Goal: Check status: Check status

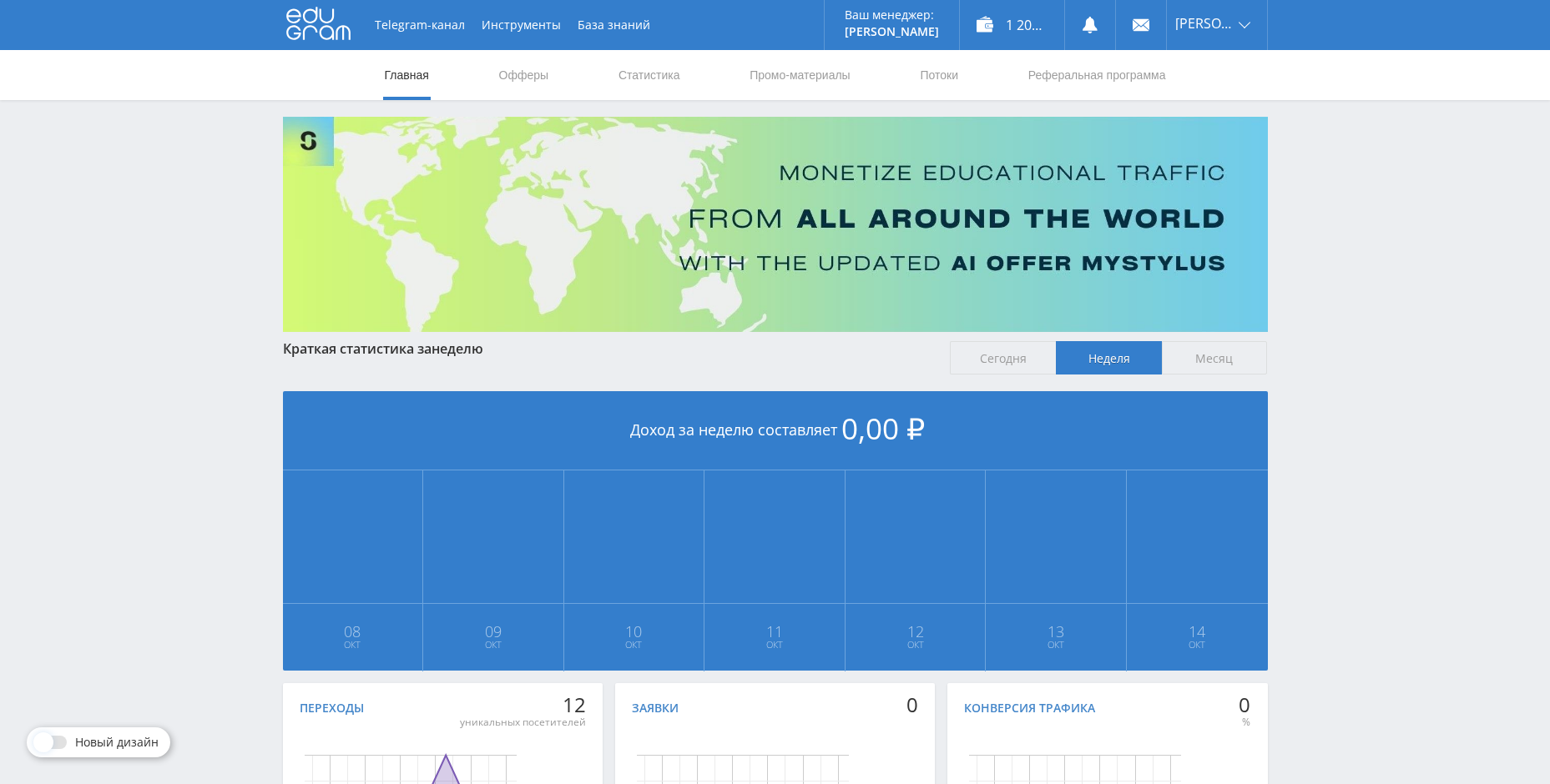
click at [1198, 344] on span "Месяц" at bounding box center [1215, 358] width 106 height 33
click at [0, 0] on input "Месяц" at bounding box center [0, 0] width 0 height 0
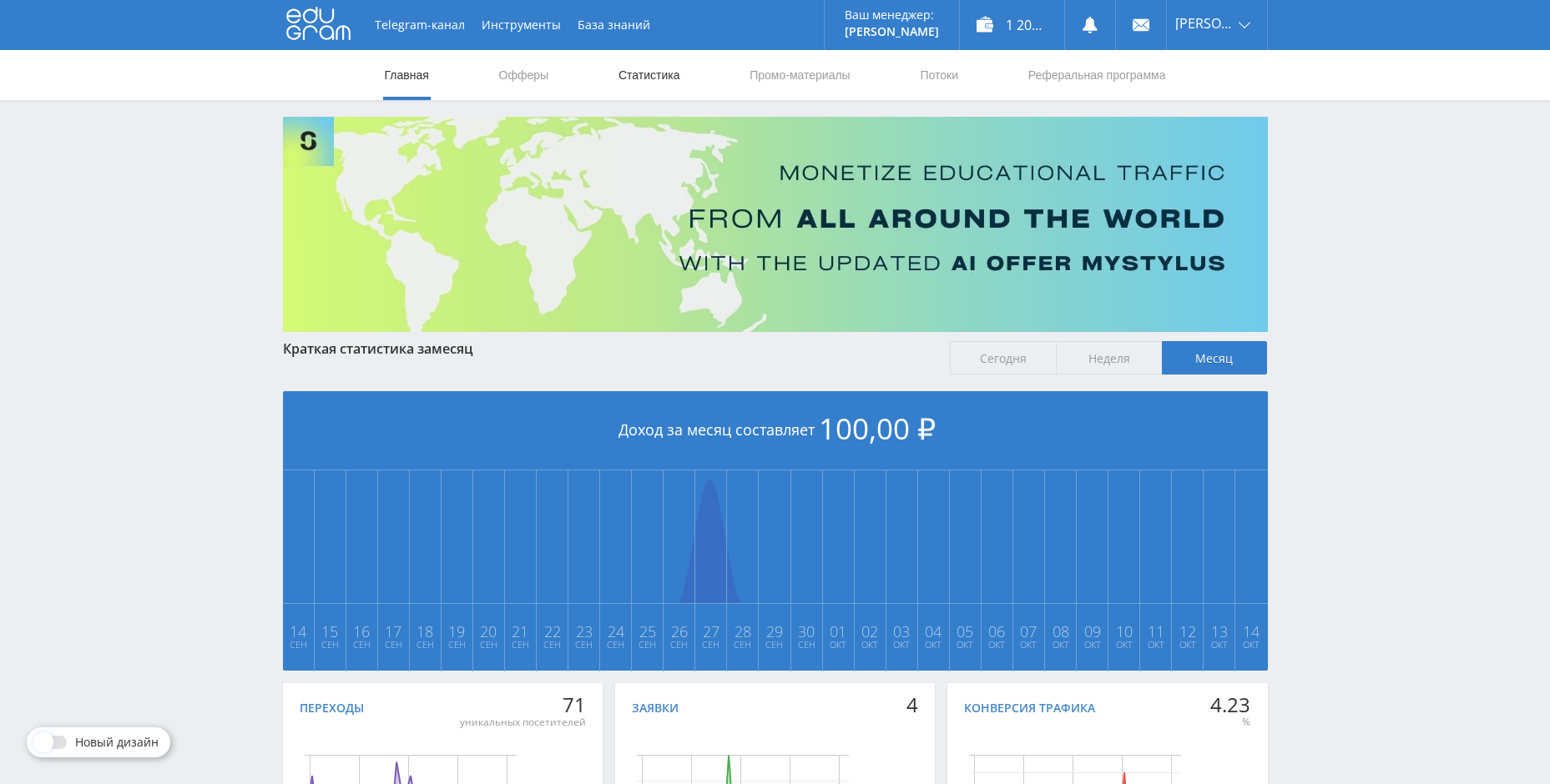
click at [647, 67] on link "Статистика" at bounding box center [649, 74] width 65 height 50
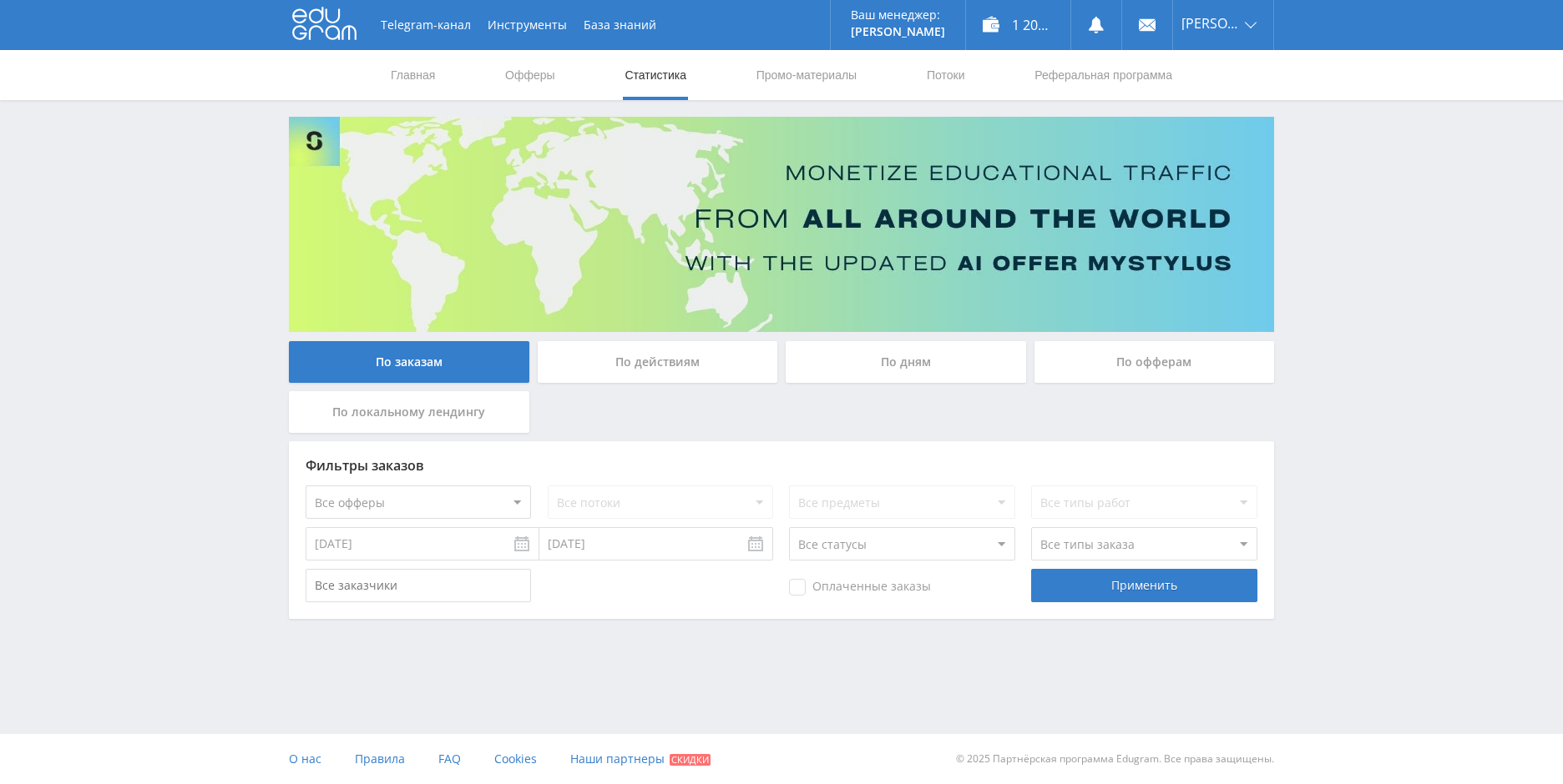
click at [1085, 348] on div "По офферам" at bounding box center [1154, 362] width 241 height 42
click at [0, 0] on input "По офферам" at bounding box center [0, 0] width 0 height 0
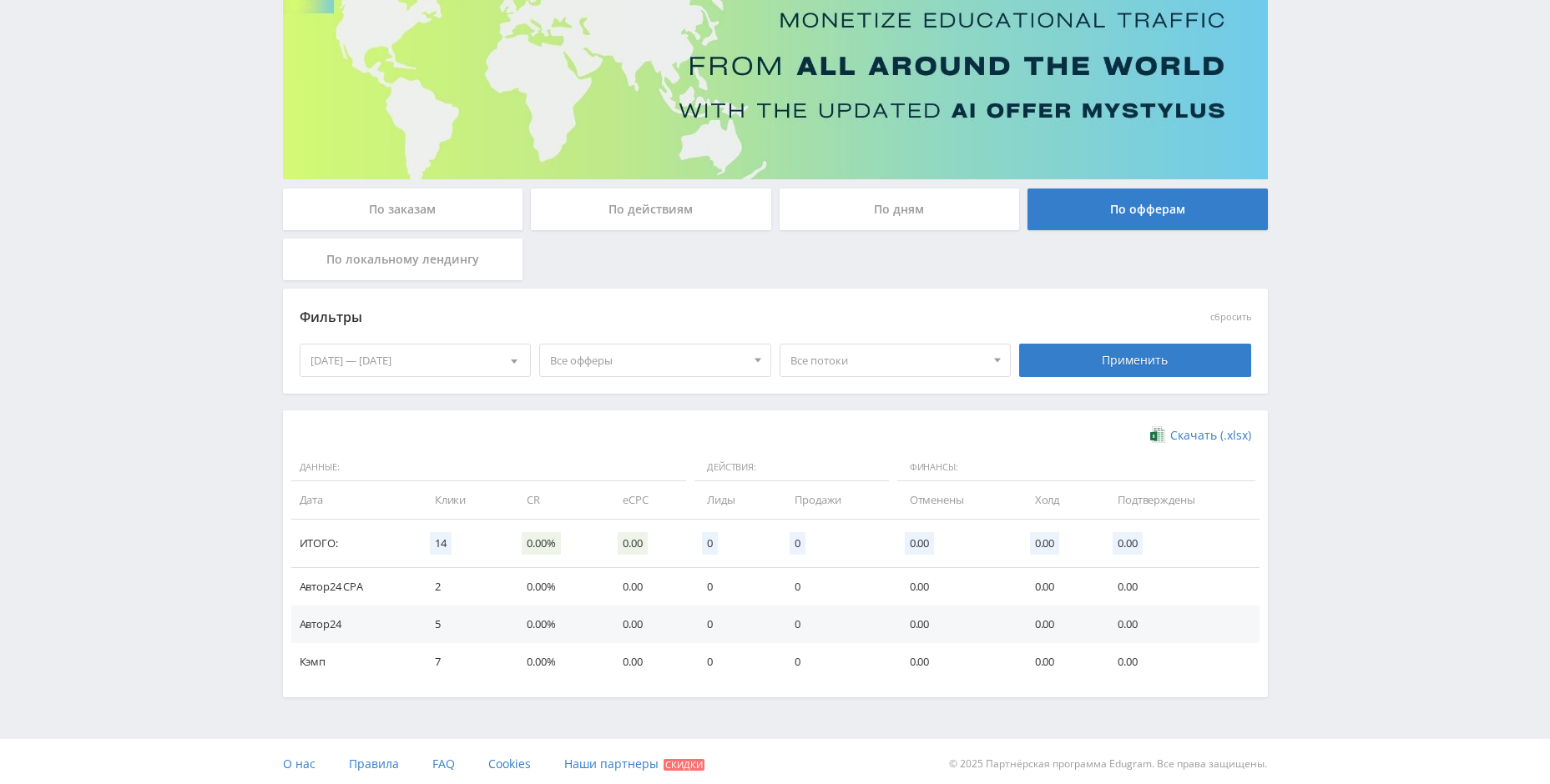
scroll to position [157, 0]
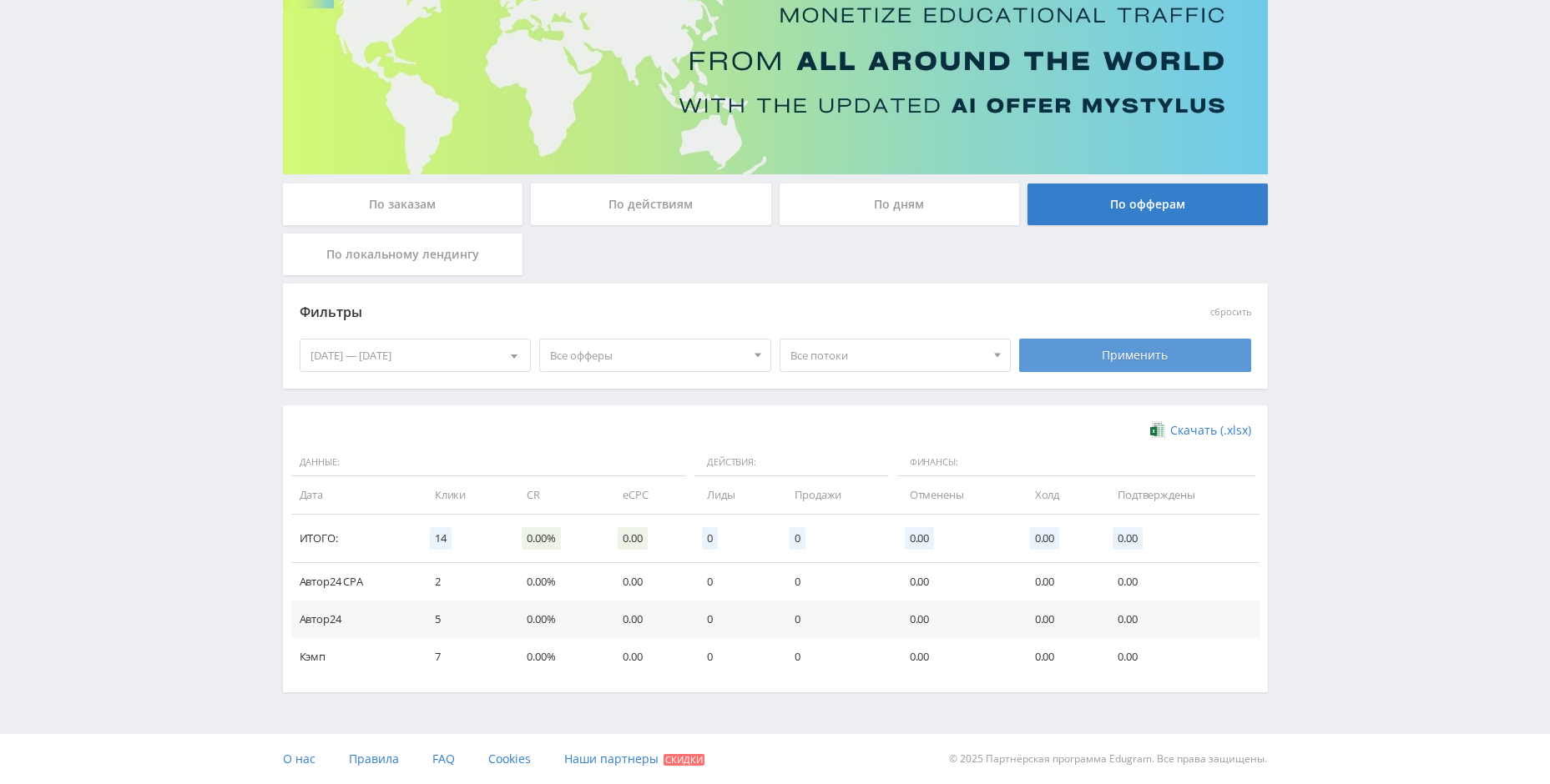
click at [1093, 348] on div "Применить" at bounding box center [1135, 355] width 232 height 33
click at [508, 355] on div at bounding box center [514, 355] width 32 height 32
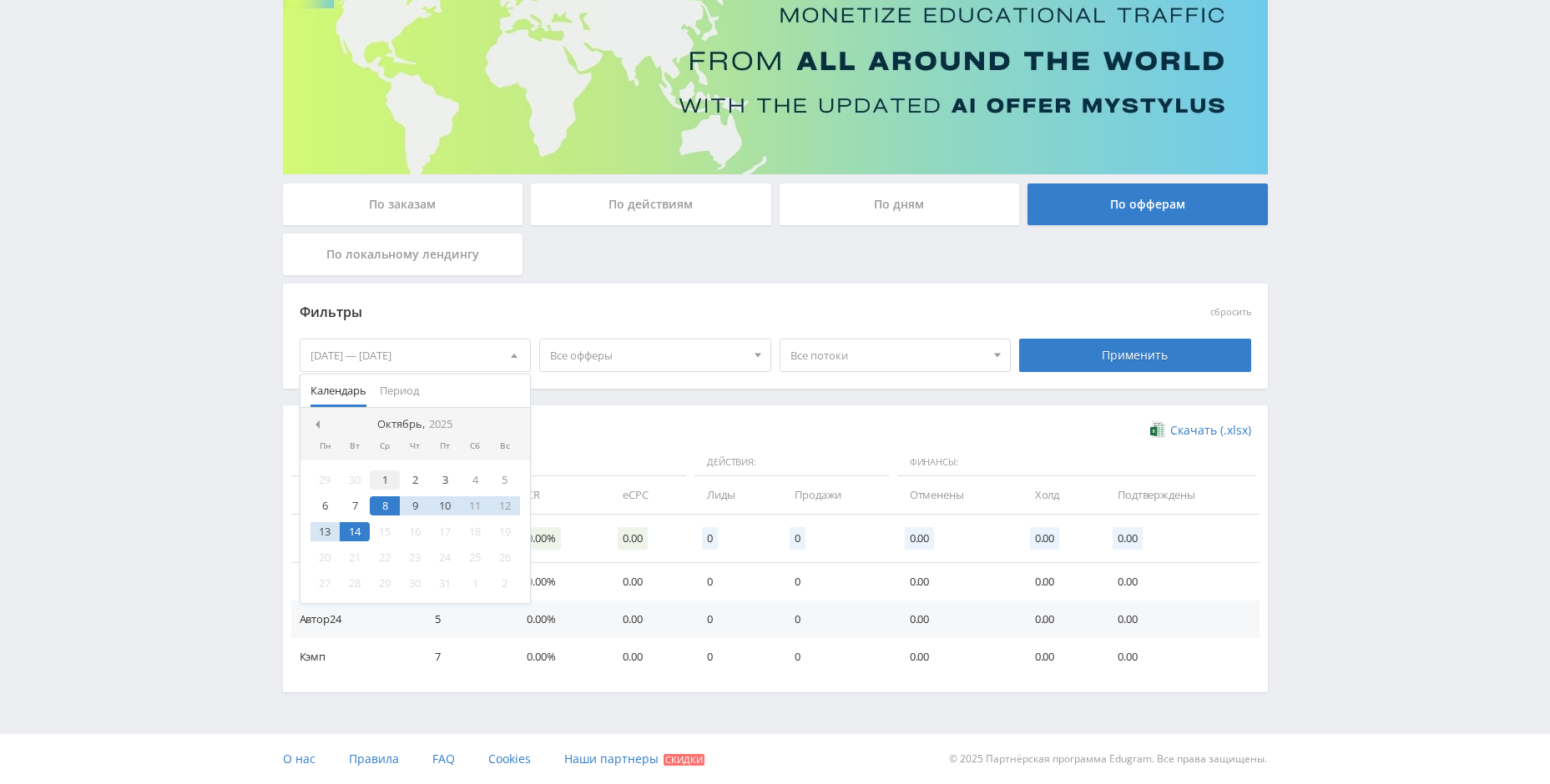
click at [373, 484] on div "1" at bounding box center [385, 480] width 30 height 19
click at [324, 533] on div "13" at bounding box center [325, 532] width 30 height 19
click at [1079, 336] on div "Применить" at bounding box center [1135, 355] width 241 height 47
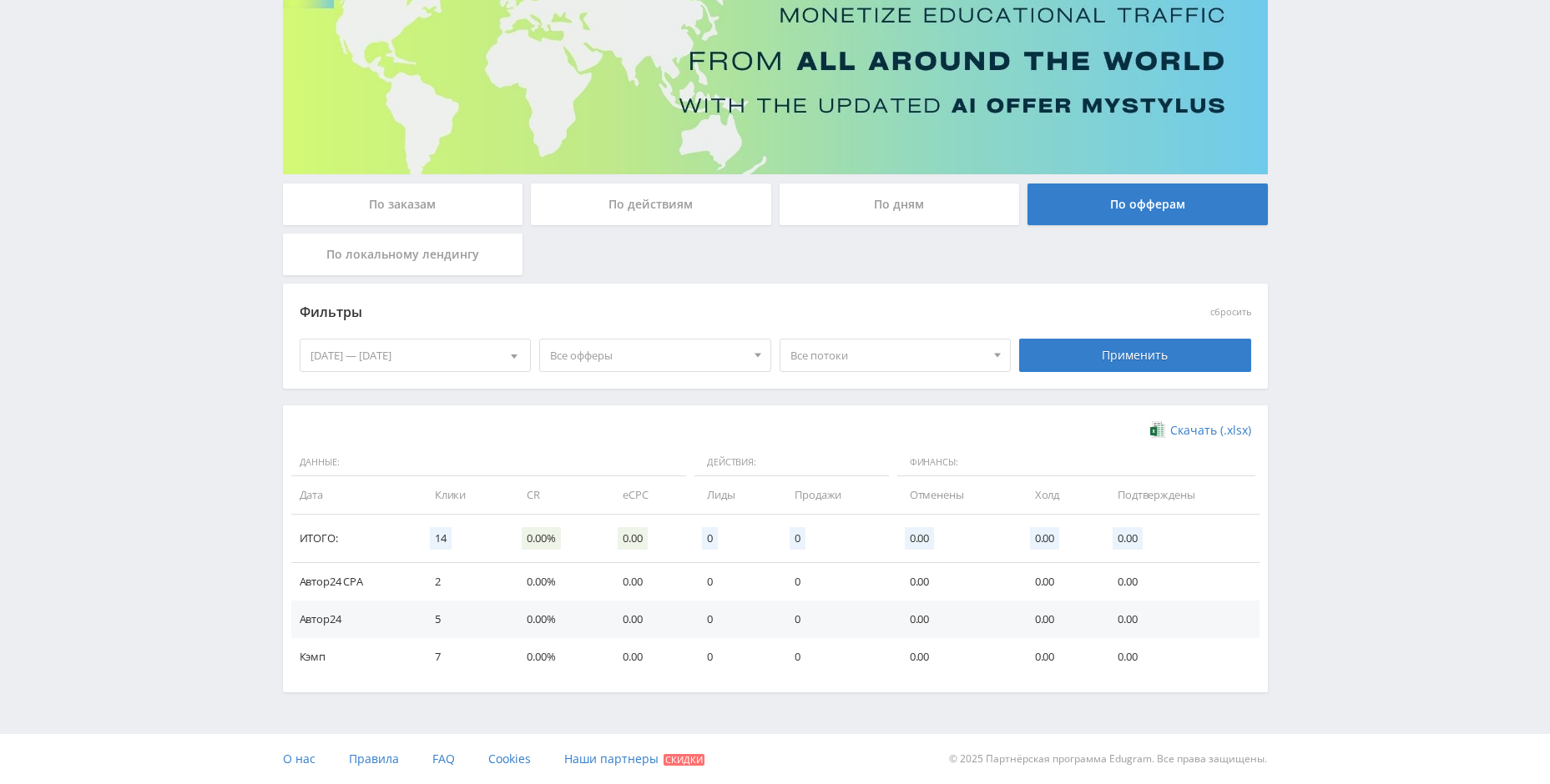
click at [1078, 349] on div "Применить" at bounding box center [1135, 355] width 232 height 33
click at [869, 208] on div "По дням" at bounding box center [899, 204] width 241 height 42
click at [0, 0] on input "По дням" at bounding box center [0, 0] width 0 height 0
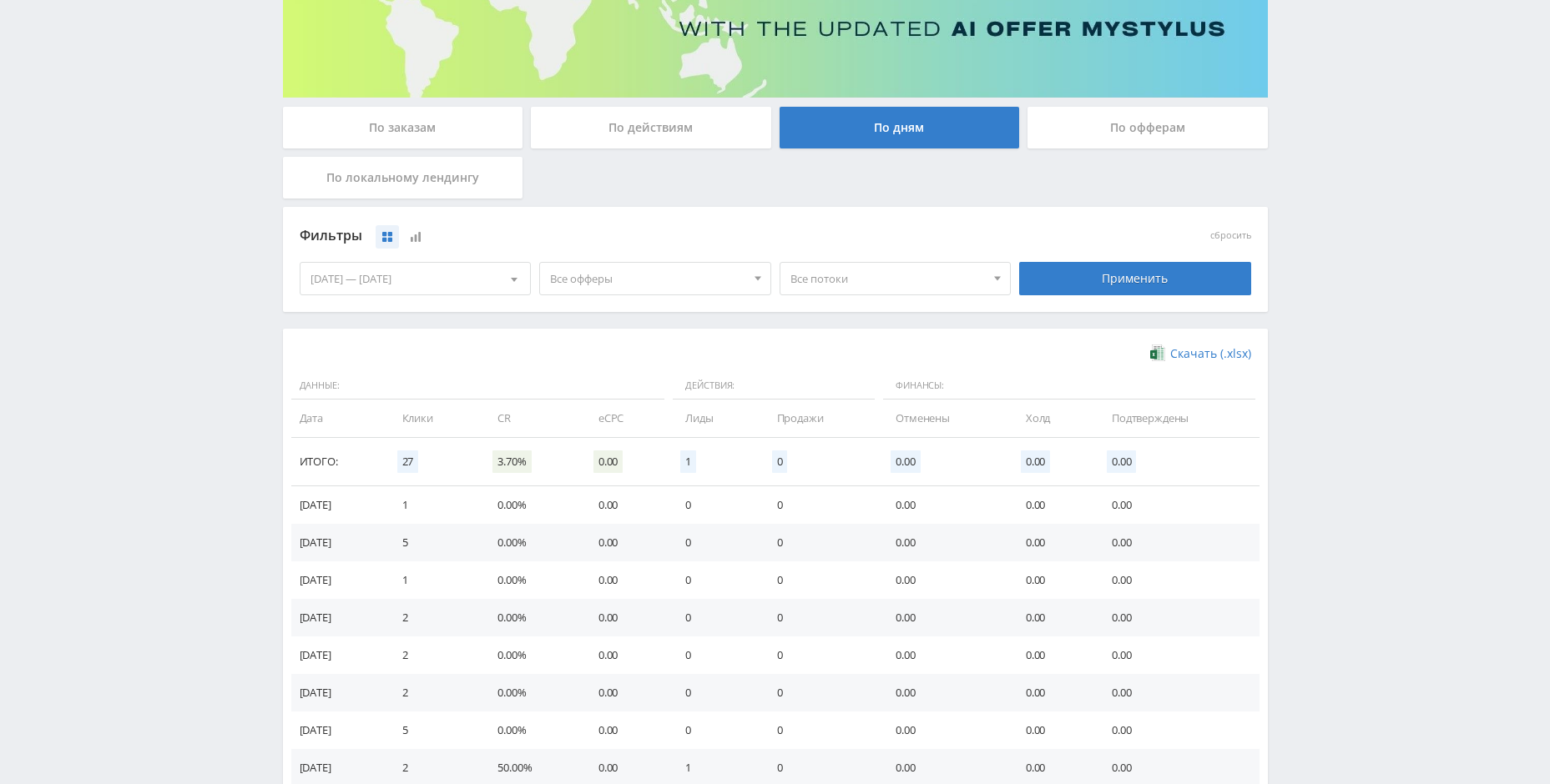
scroll to position [234, 0]
click at [448, 274] on div "[DATE] — [DATE]" at bounding box center [415, 279] width 230 height 32
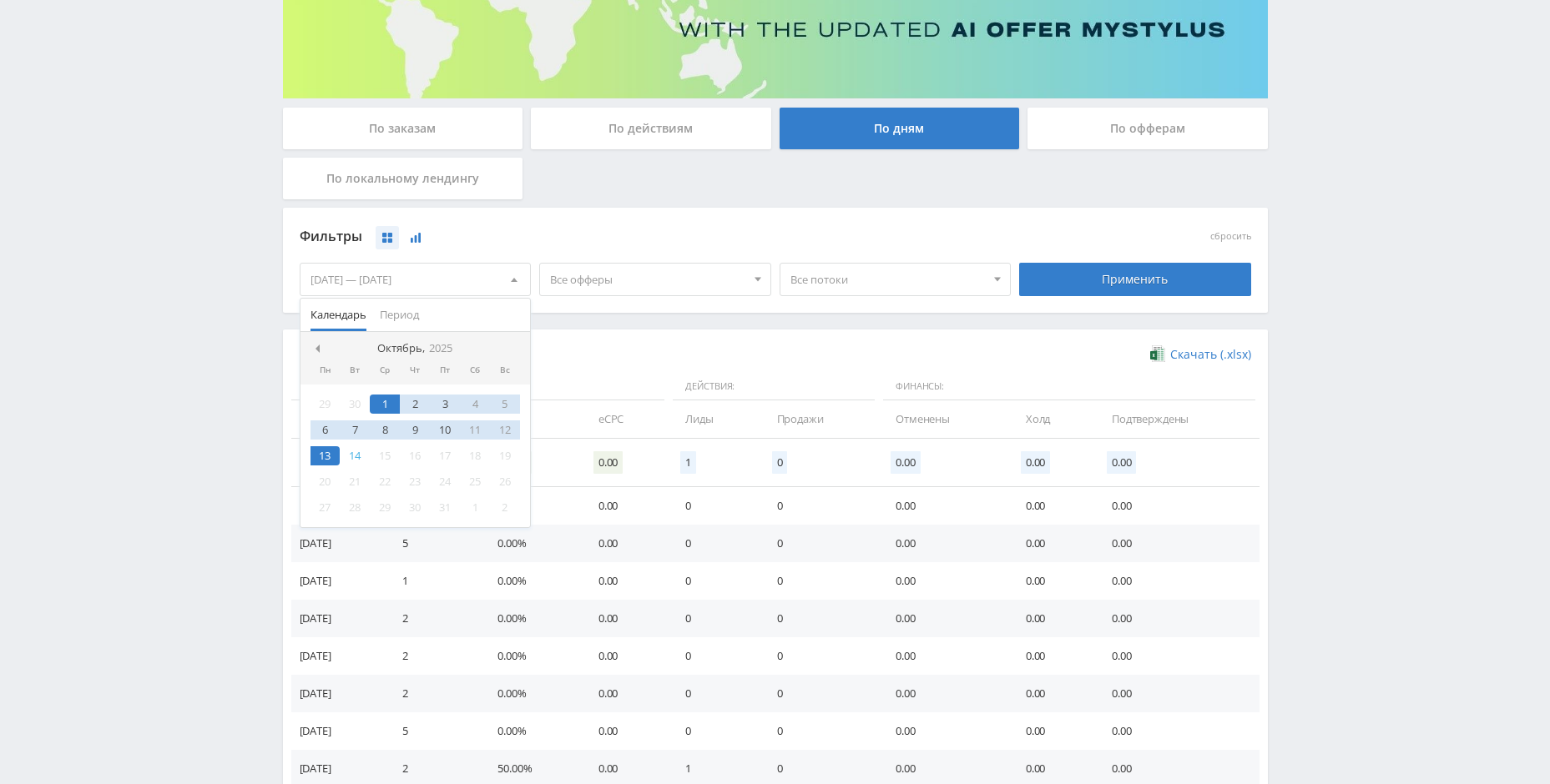
click at [418, 244] on button at bounding box center [415, 237] width 23 height 23
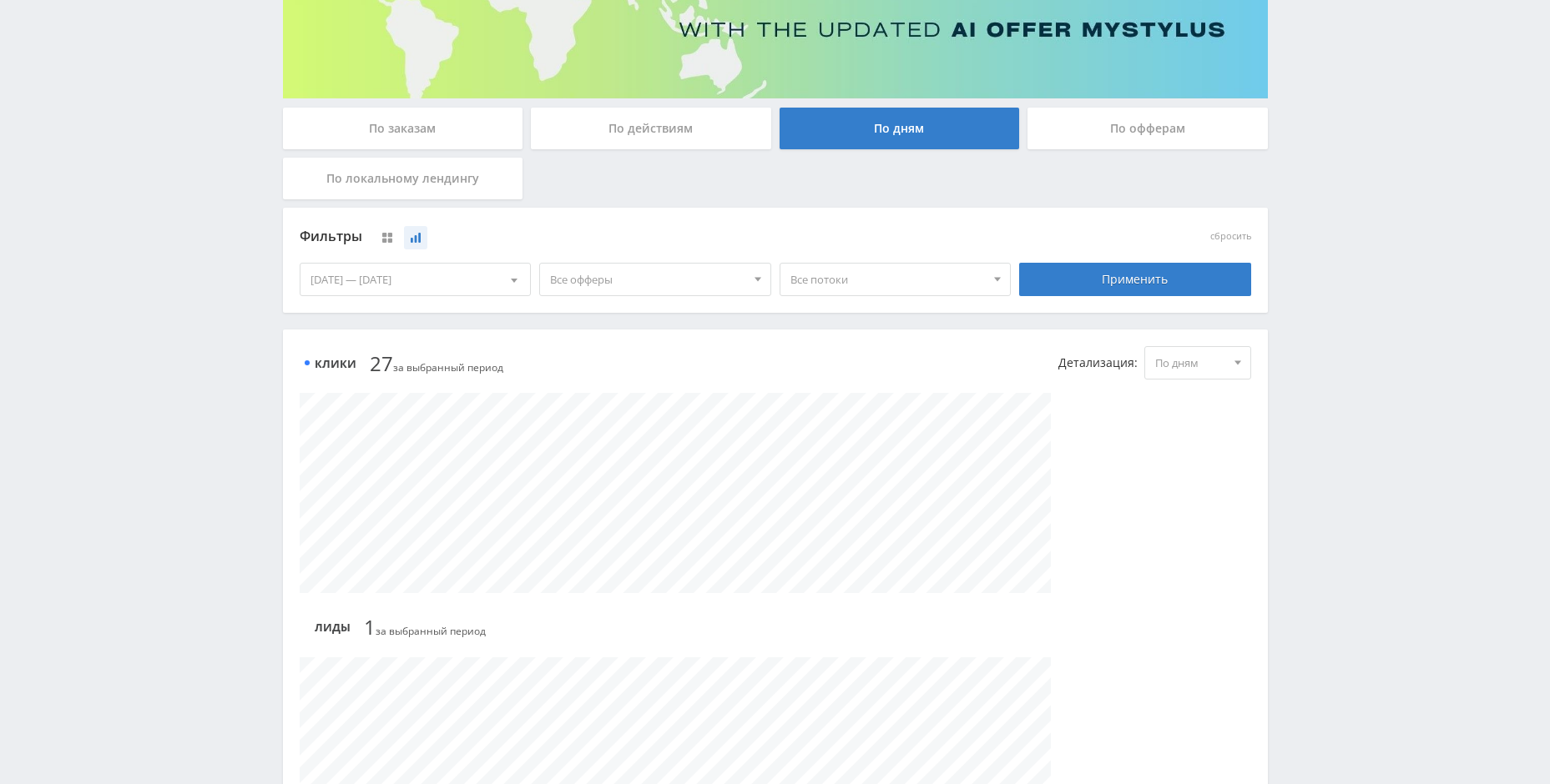
scroll to position [231, 0]
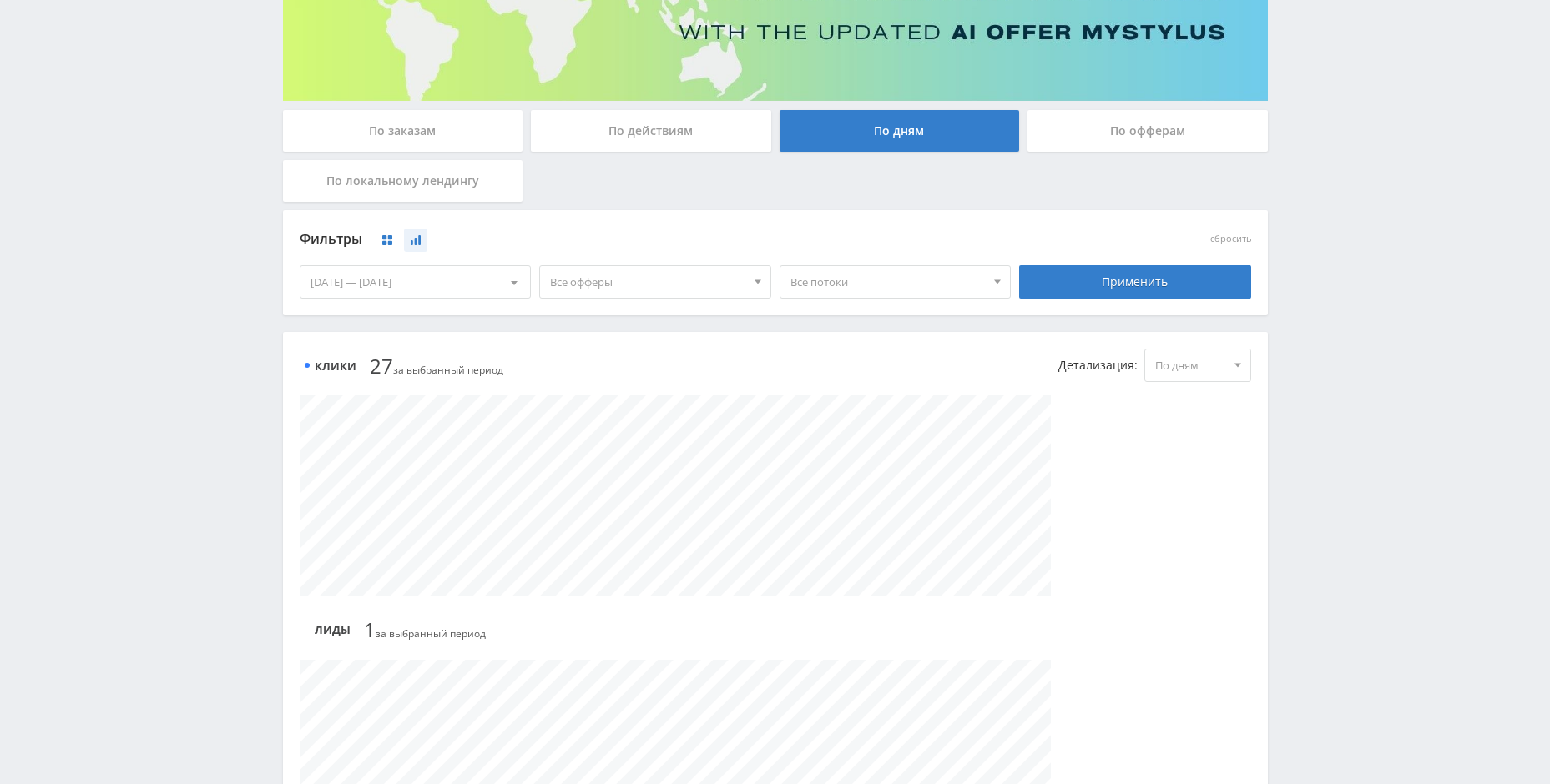
click at [392, 241] on icon at bounding box center [387, 241] width 10 height 10
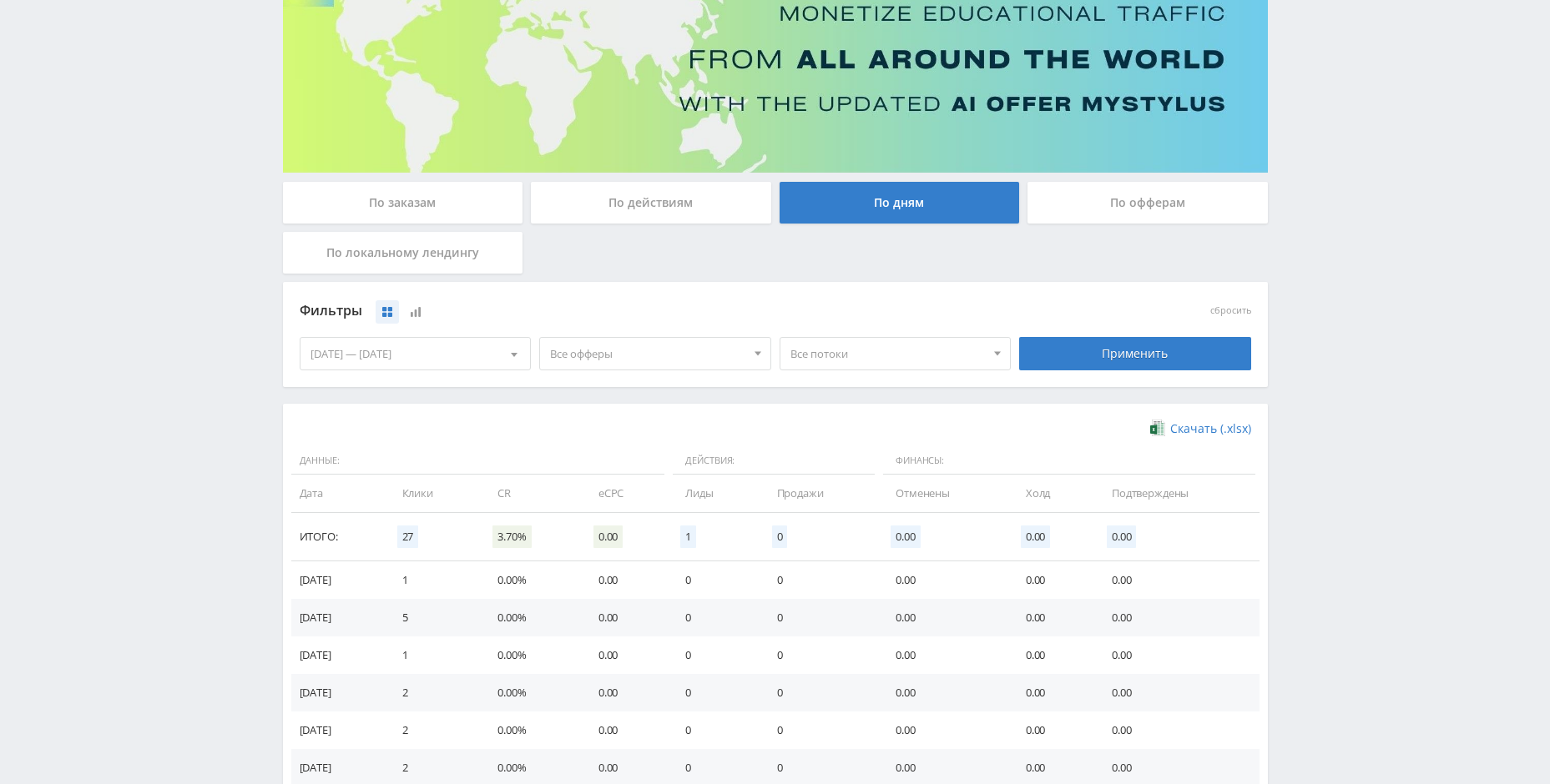
scroll to position [175, 0]
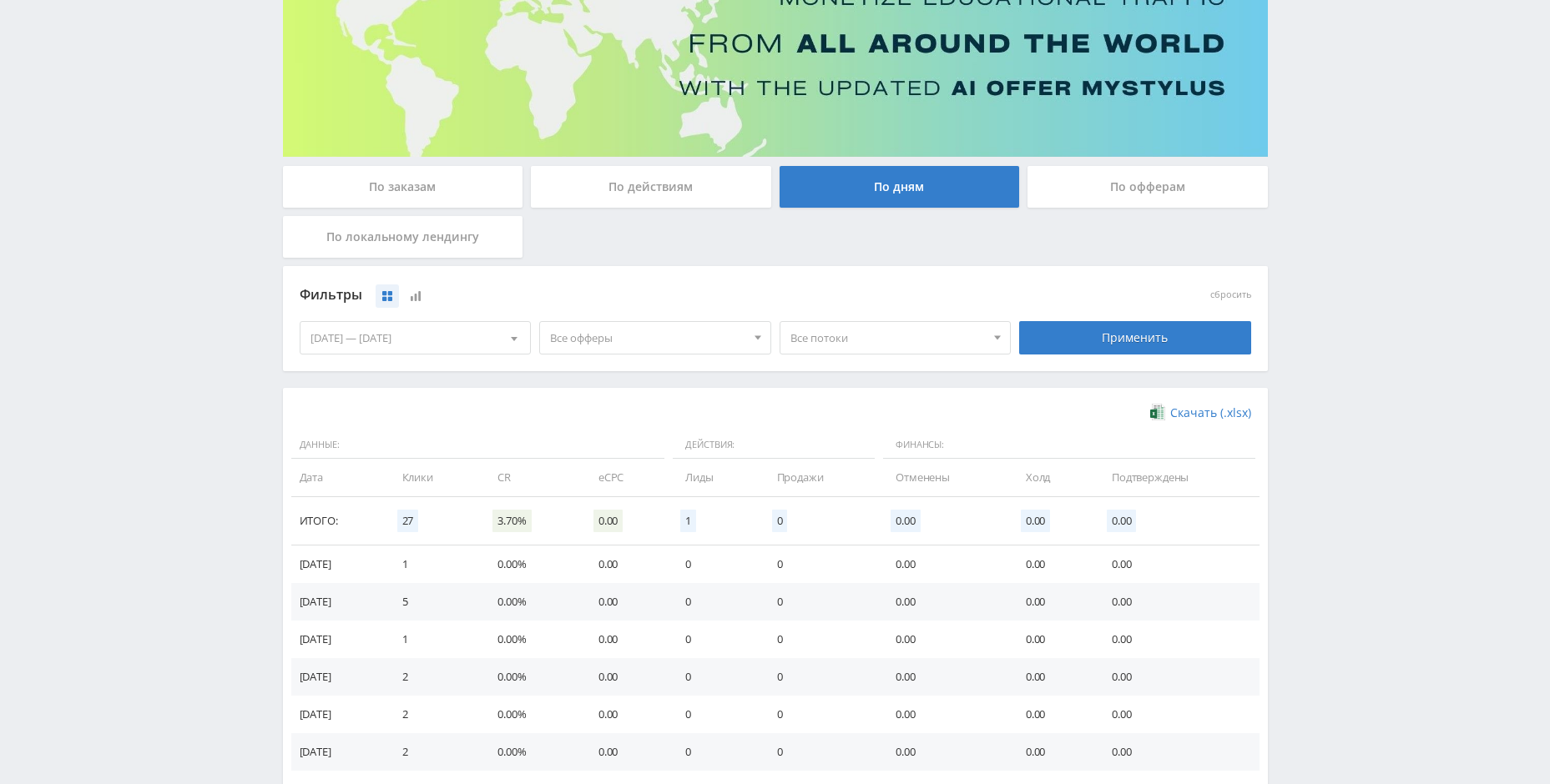
click at [402, 348] on div "[DATE] — [DATE]" at bounding box center [415, 337] width 230 height 32
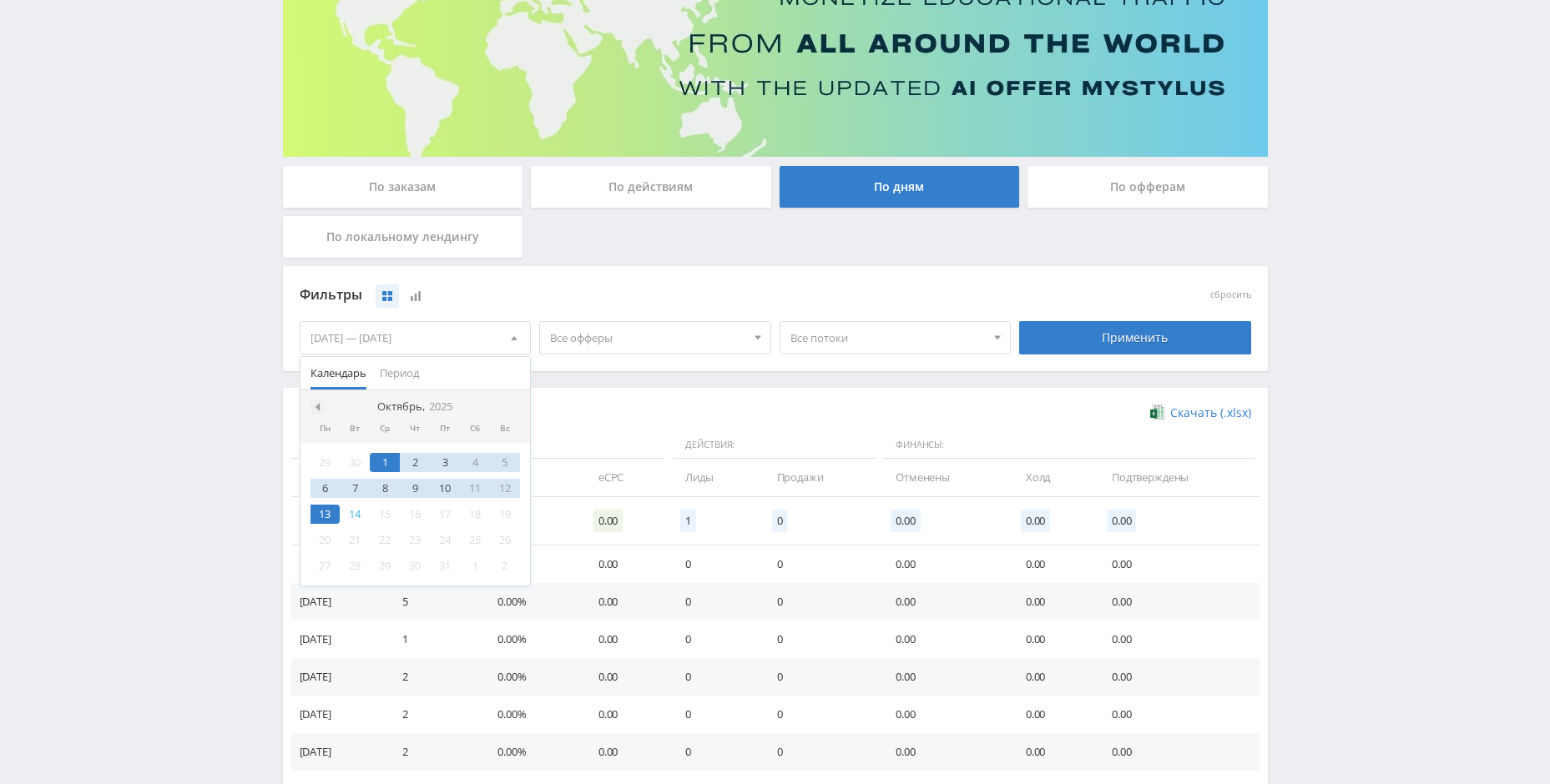
click at [315, 409] on span at bounding box center [316, 407] width 9 height 9
click at [330, 455] on div "1" at bounding box center [325, 462] width 30 height 19
click at [366, 565] on div "30" at bounding box center [355, 566] width 30 height 19
click at [1078, 354] on div "Применить" at bounding box center [1135, 338] width 241 height 47
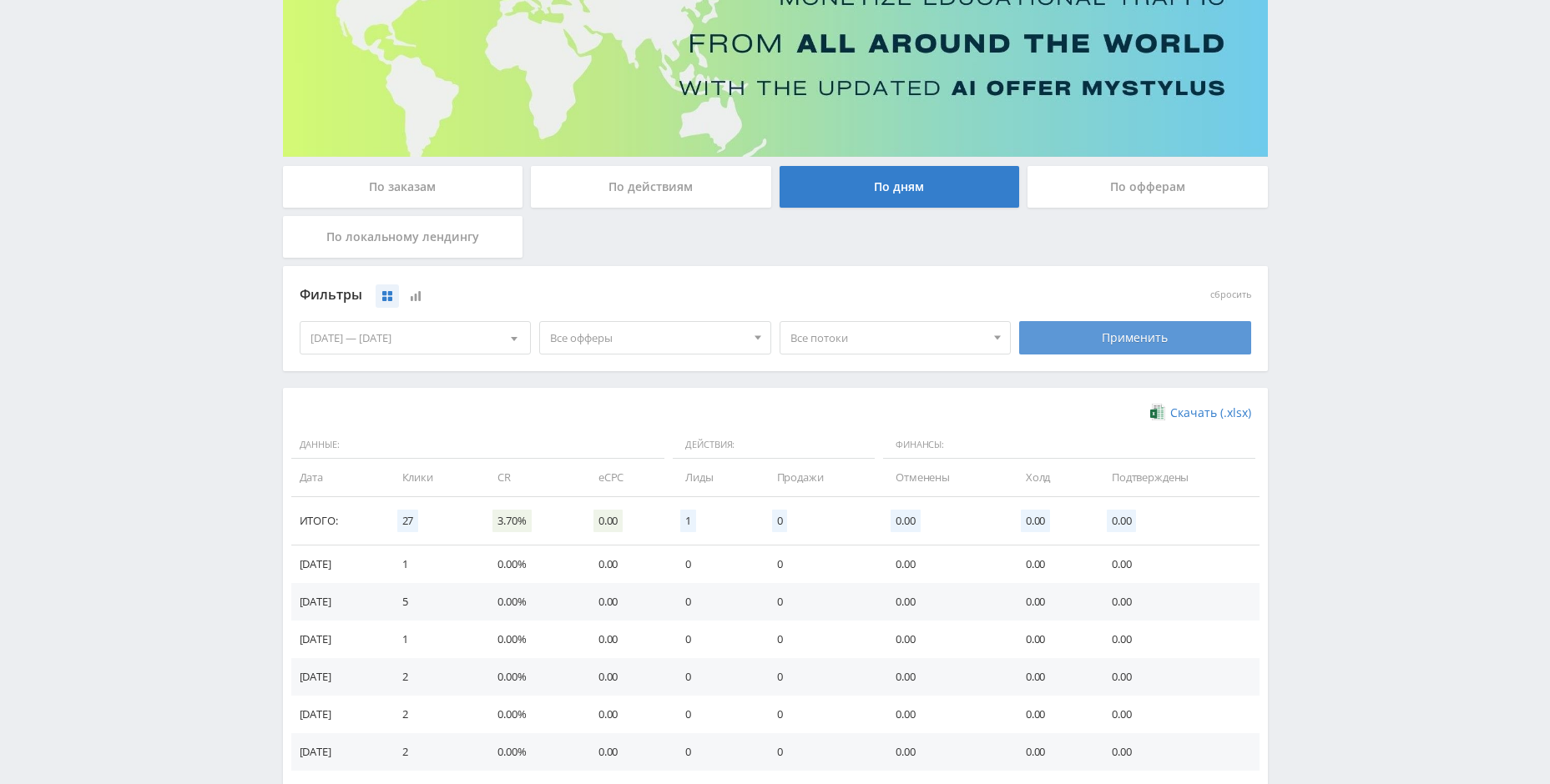
click at [1092, 346] on div "Применить" at bounding box center [1135, 337] width 232 height 33
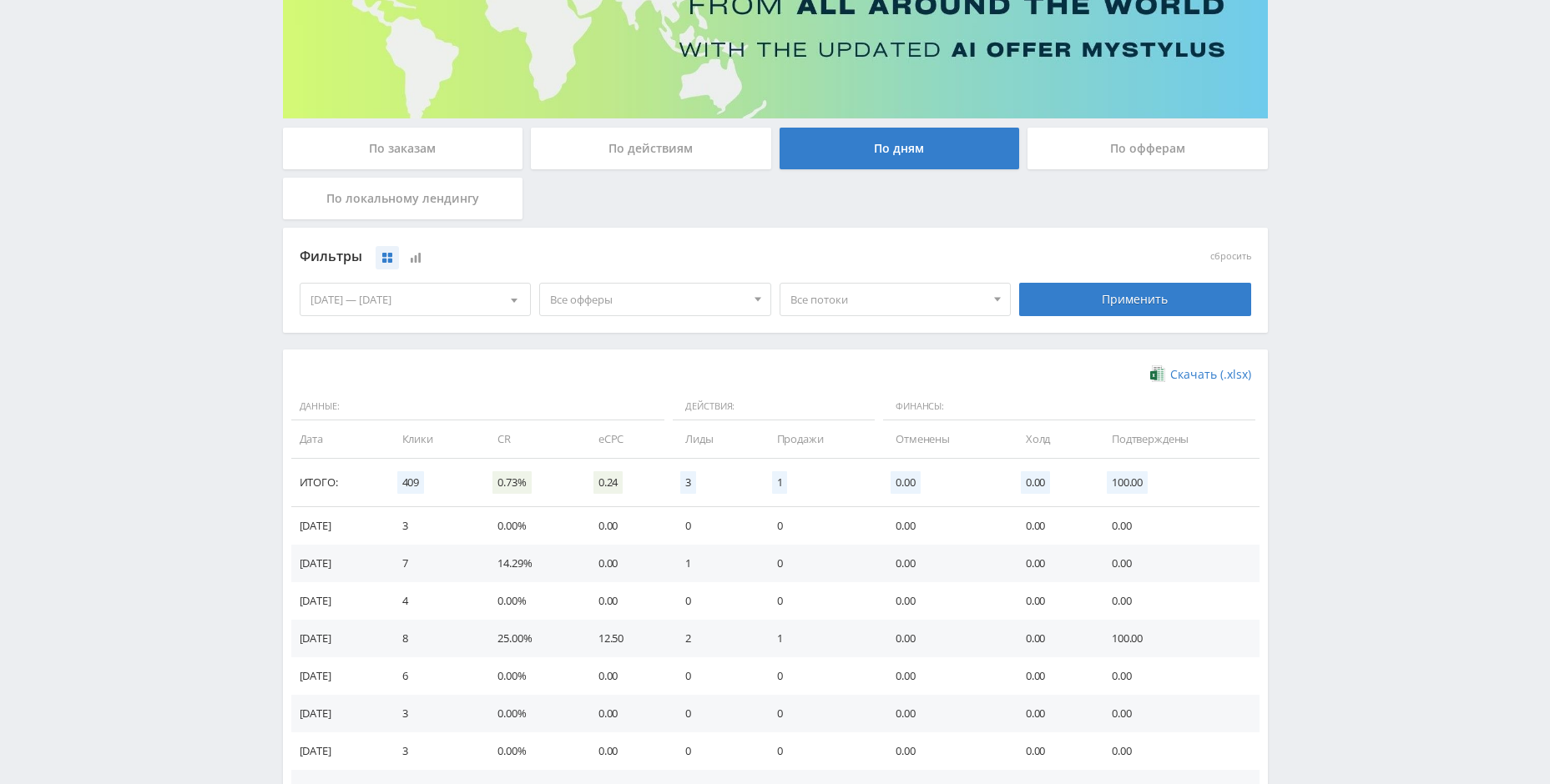
scroll to position [213, 0]
